Goal: Check status: Check status

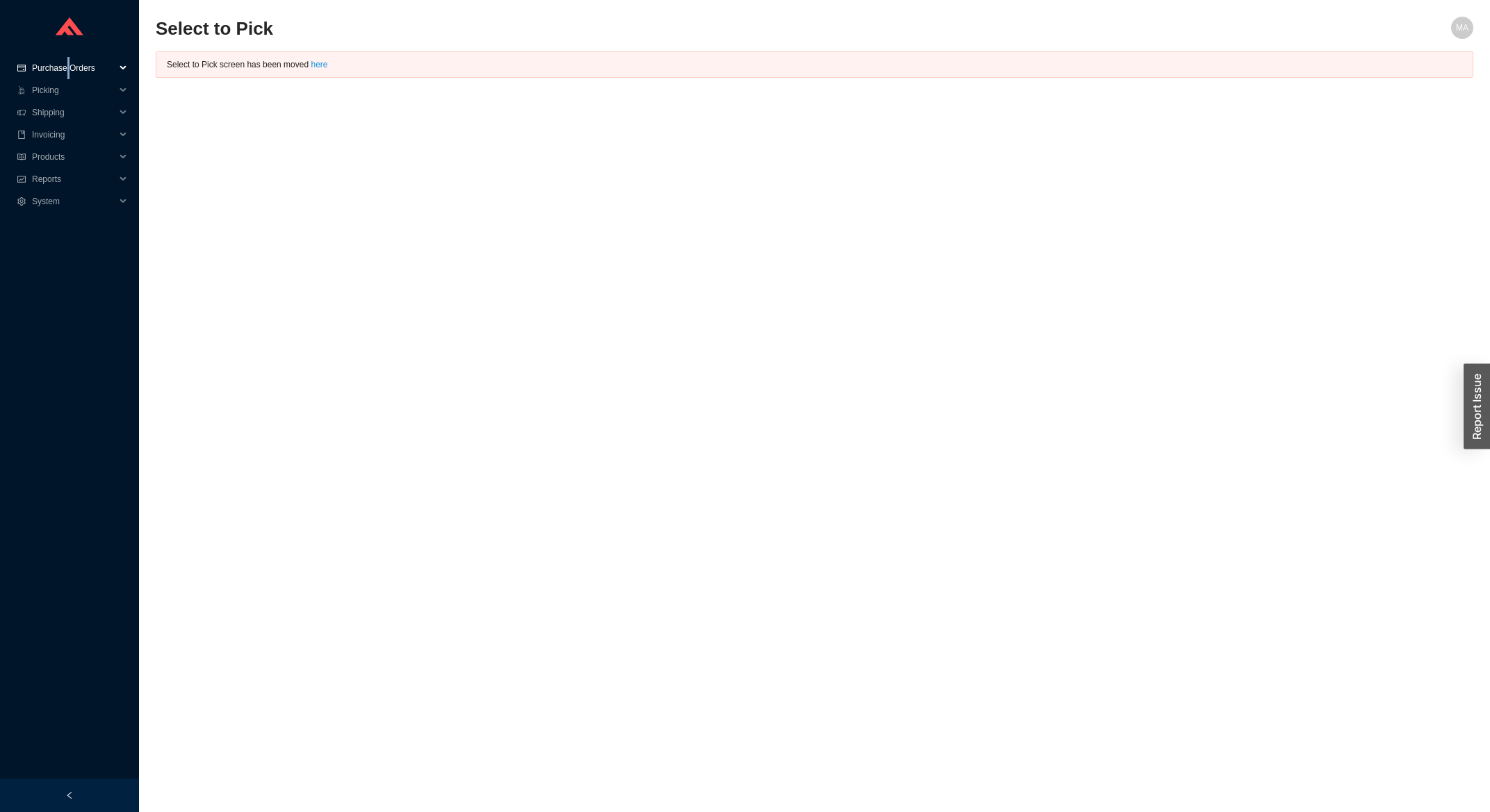
click at [66, 72] on span "Purchase Orders" at bounding box center [74, 68] width 84 height 22
click at [53, 94] on link "Search" at bounding box center [46, 90] width 26 height 10
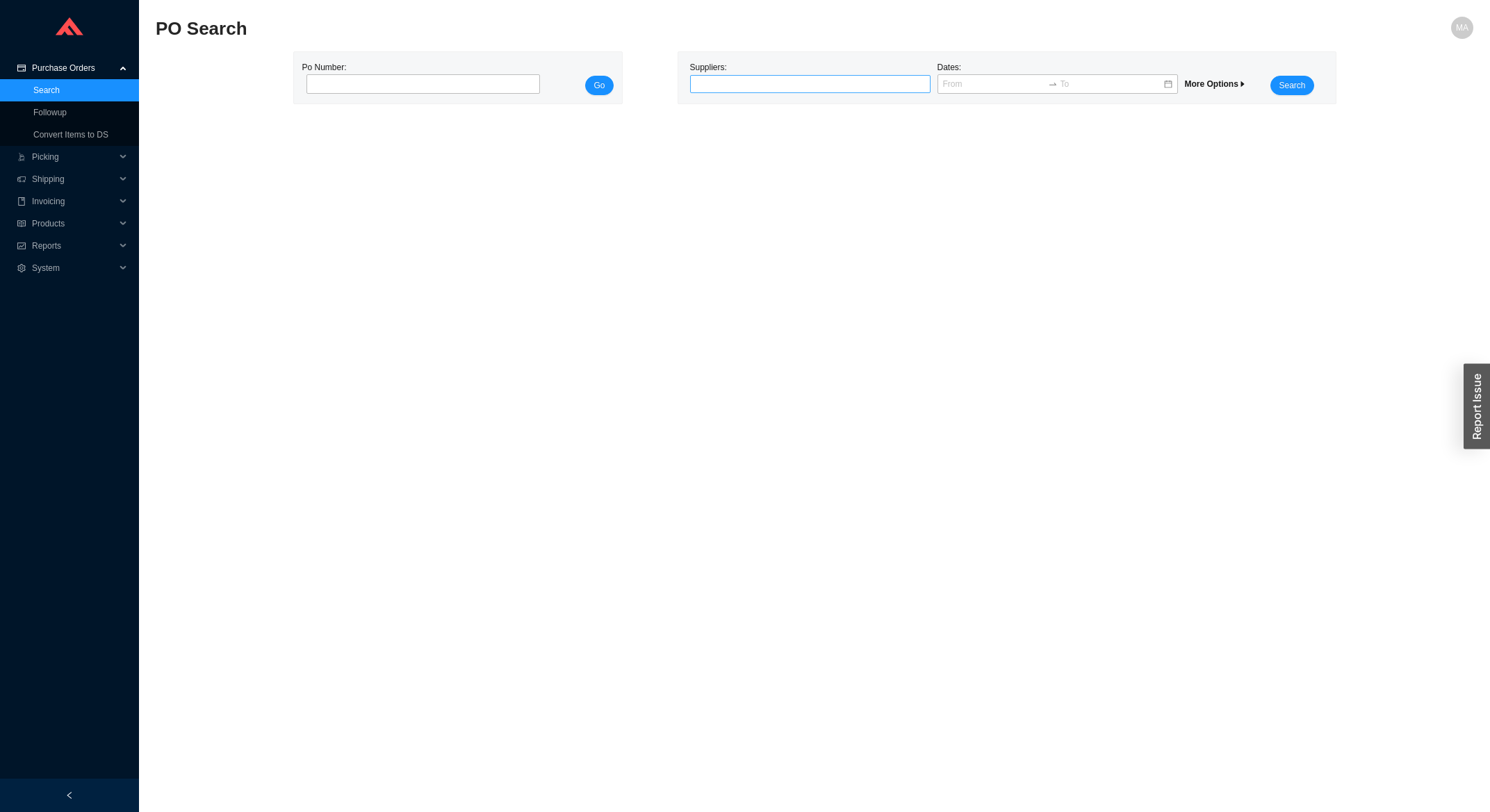
click at [757, 87] on div at bounding box center [804, 84] width 223 height 14
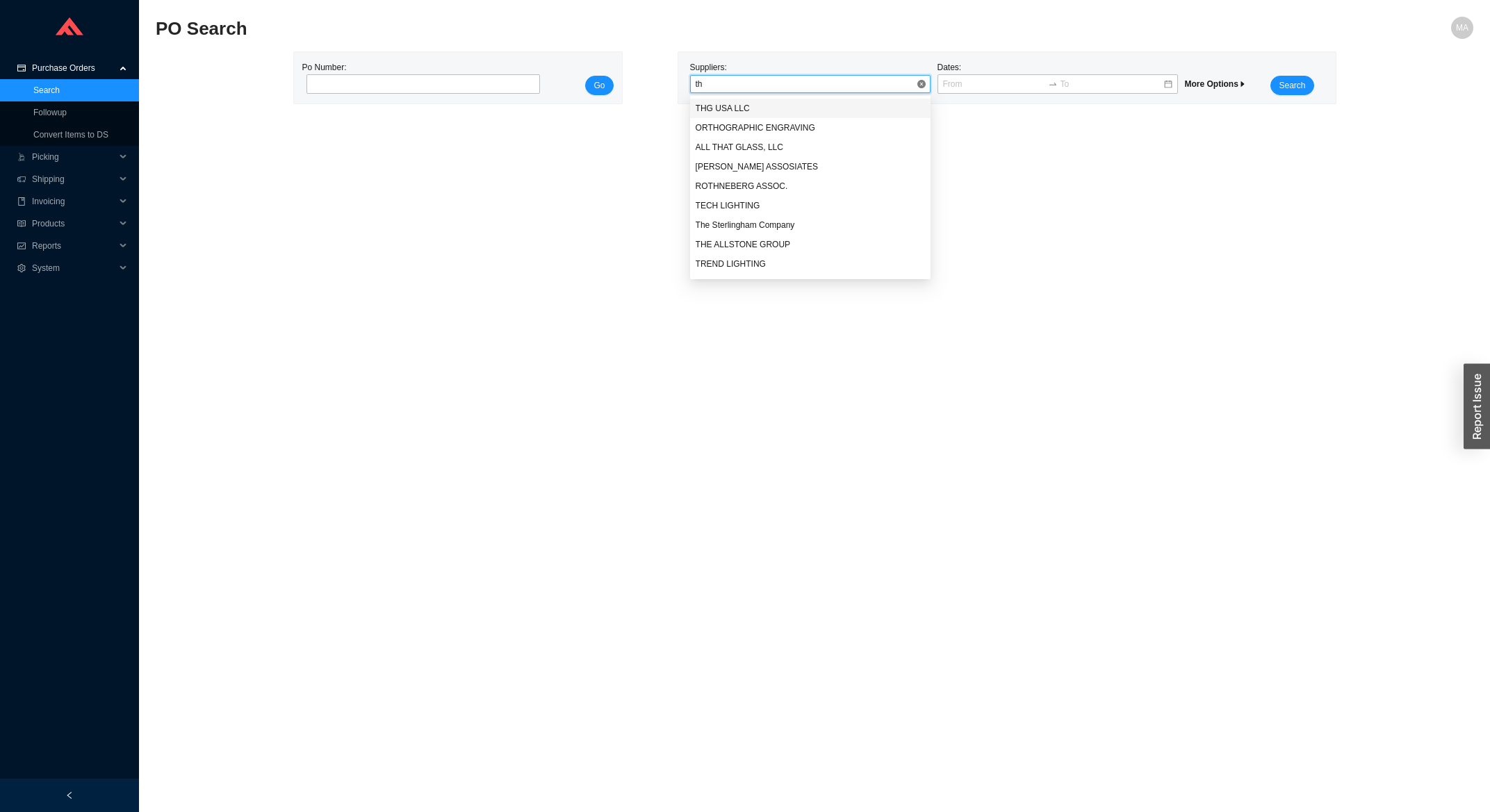
type input "thg"
click at [756, 108] on div "THG USA LLC" at bounding box center [810, 108] width 230 height 12
click at [1279, 89] on button "Search" at bounding box center [1292, 85] width 43 height 20
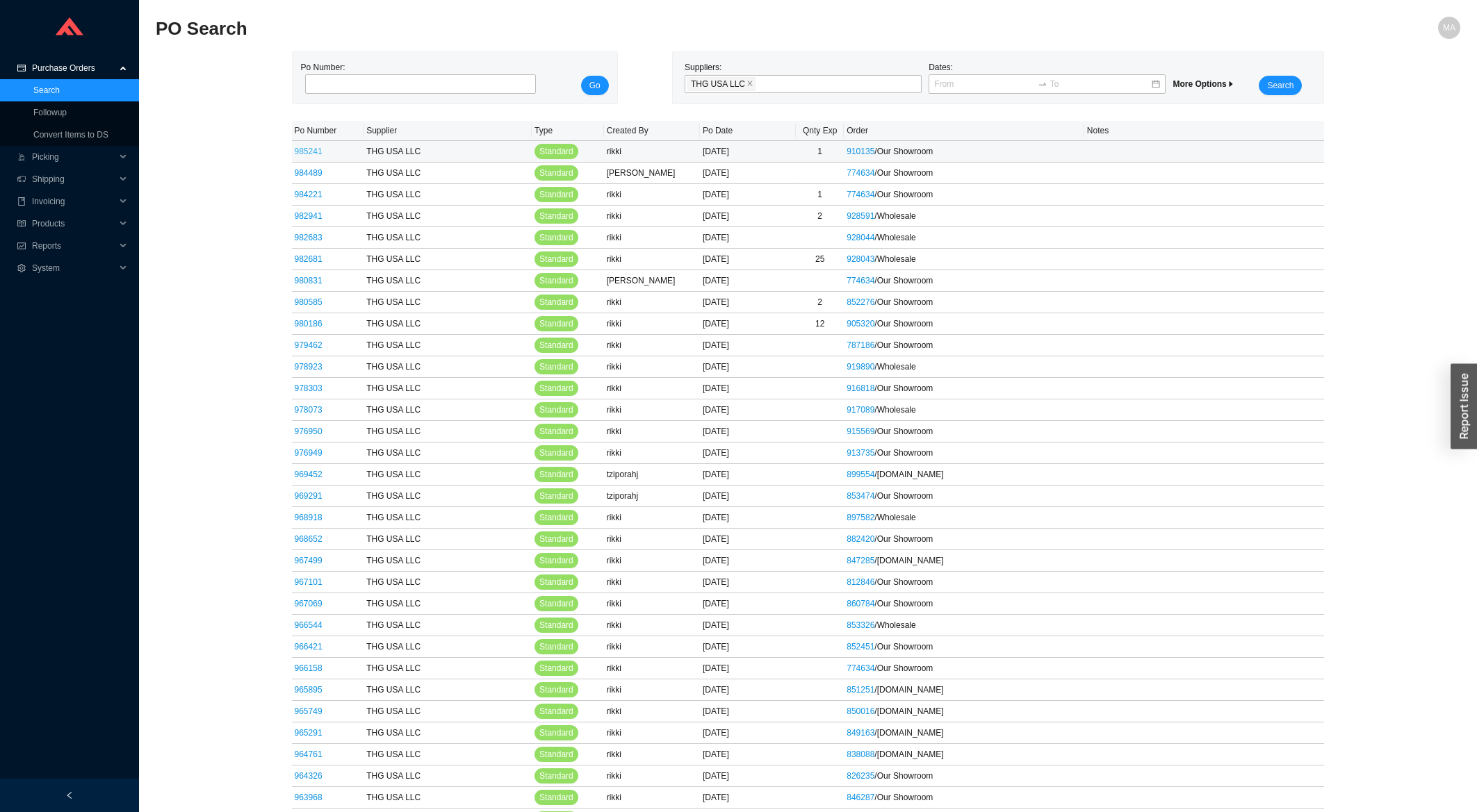
click at [310, 151] on link "985241" at bounding box center [309, 151] width 28 height 10
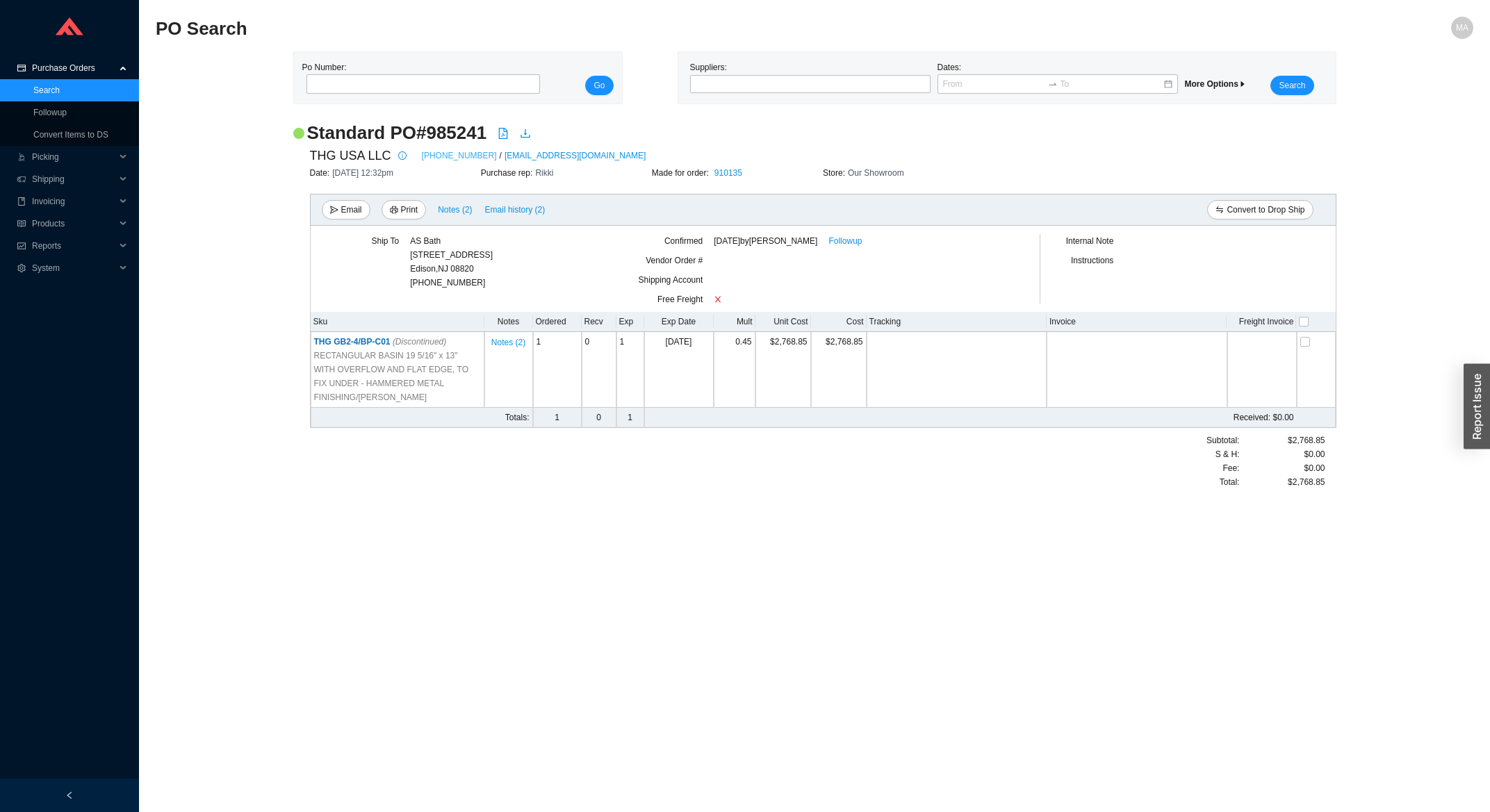
click at [450, 152] on link "[PHONE_NUMBER]" at bounding box center [459, 156] width 75 height 14
